Goal: Browse casually

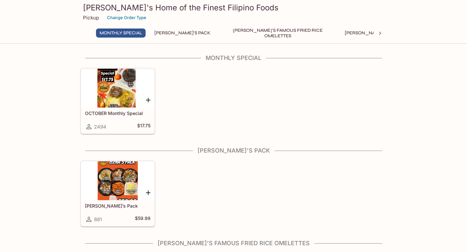
scroll to position [0, 0]
click at [148, 98] on icon "Add OCTOBER Monthly Special" at bounding box center [148, 100] width 5 height 5
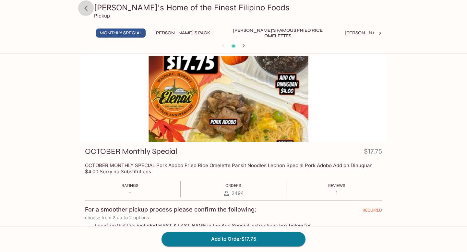
click at [86, 7] on icon at bounding box center [85, 8] width 3 height 5
